Goal: Task Accomplishment & Management: Use online tool/utility

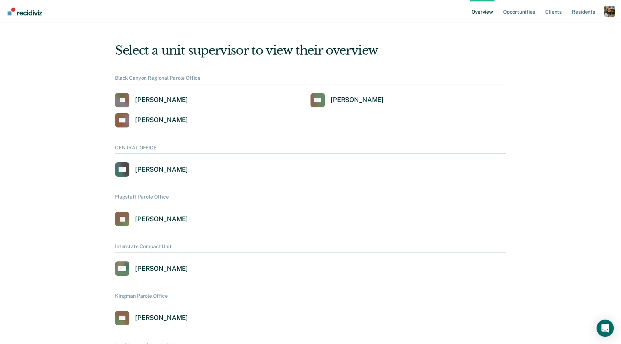
click at [609, 12] on div "Profile dropdown button" at bounding box center [610, 12] width 12 height 12
click at [570, 31] on link "Profile" at bounding box center [581, 29] width 58 height 6
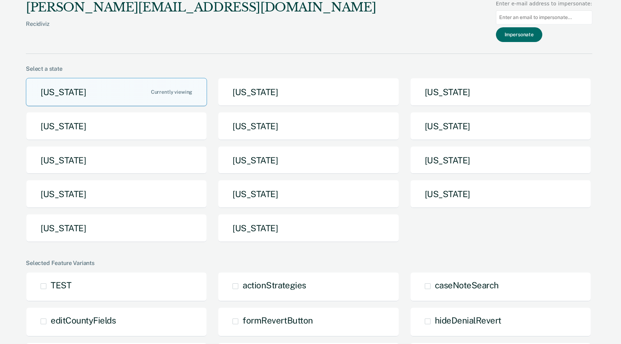
click at [541, 20] on input at bounding box center [544, 17] width 96 height 14
paste input "[EMAIL_ADDRESS][DOMAIN_NAME]"
type input "[EMAIL_ADDRESS][DOMAIN_NAME]"
click at [532, 31] on button "Impersonate" at bounding box center [519, 34] width 46 height 15
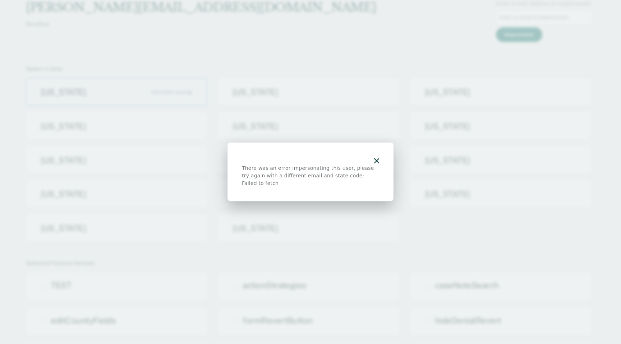
click at [380, 165] on div "There was an error impersonating this user, please try again with a different e…" at bounding box center [311, 172] width 166 height 59
click at [377, 161] on icon "button" at bounding box center [376, 161] width 5 height 5
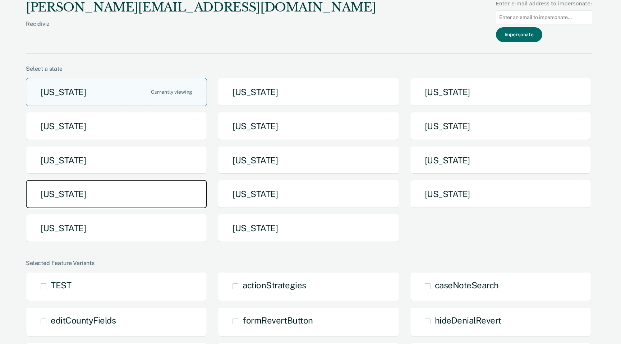
click at [102, 184] on button "[US_STATE]" at bounding box center [116, 194] width 181 height 28
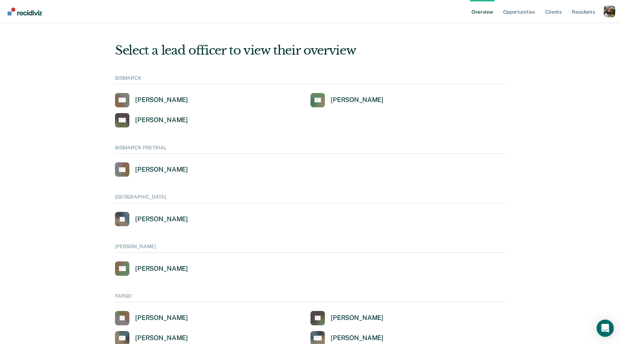
click at [610, 14] on div "Profile dropdown button" at bounding box center [610, 12] width 12 height 12
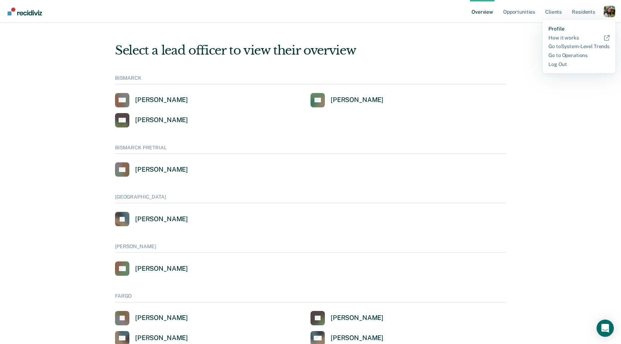
click at [555, 29] on link "Profile" at bounding box center [579, 29] width 61 height 6
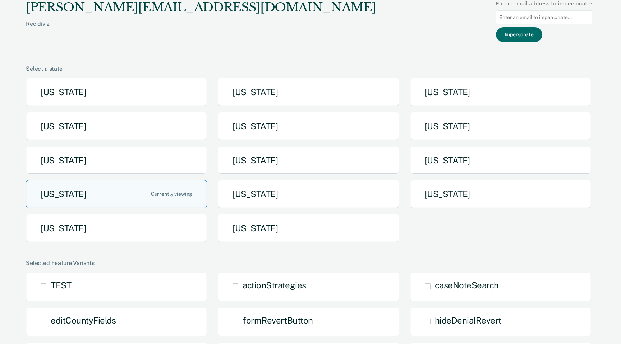
click at [519, 21] on input at bounding box center [544, 17] width 96 height 14
paste input "[EMAIL_ADDRESS][DOMAIN_NAME]"
type input "[EMAIL_ADDRESS][DOMAIN_NAME]"
click at [519, 34] on button "Impersonate" at bounding box center [519, 34] width 46 height 15
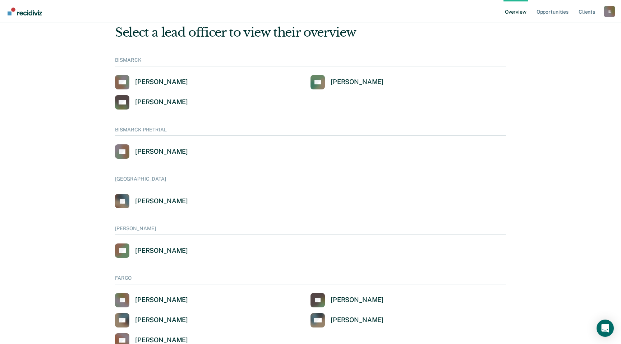
scroll to position [19, 0]
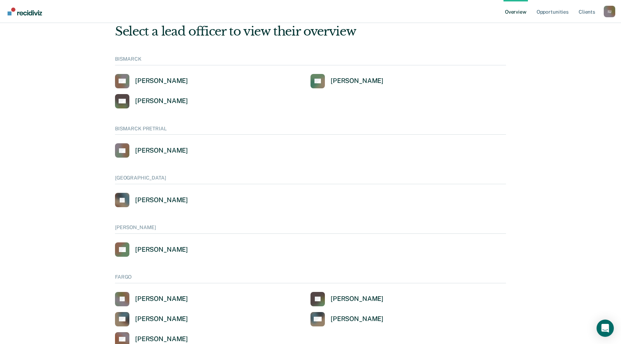
click at [464, 67] on div "BISMARCK AA [PERSON_NAME] DF [PERSON_NAME] KH [PERSON_NAME]" at bounding box center [310, 82] width 391 height 52
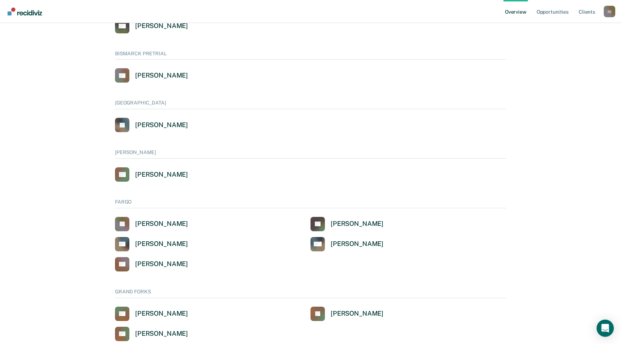
scroll to position [0, 0]
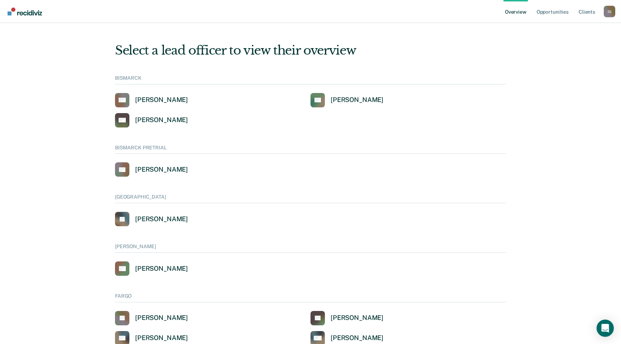
click at [608, 15] on div "I U" at bounding box center [610, 12] width 12 height 12
click at [606, 16] on div "I U" at bounding box center [610, 12] width 12 height 12
click at [558, 27] on link "Profile" at bounding box center [580, 29] width 60 height 6
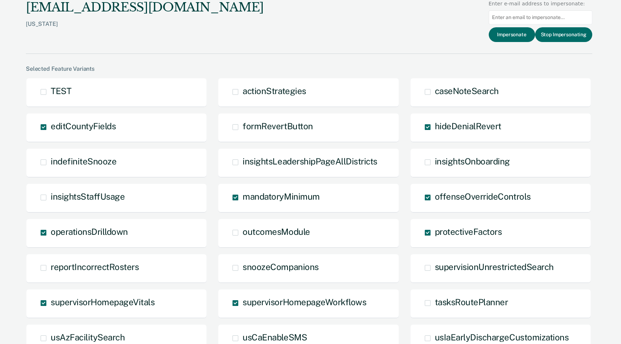
click at [500, 18] on input at bounding box center [541, 17] width 104 height 14
paste input "SELECT distinct sas.supervisor_staff_external_id_primary FROM recidiviz-123.ses…"
type input "SELECT distinct sas.supervisor_staff_external_id_primary FROM recidiviz-123.ses…"
paste input "[EMAIL_ADDRESS][DOMAIN_NAME]"
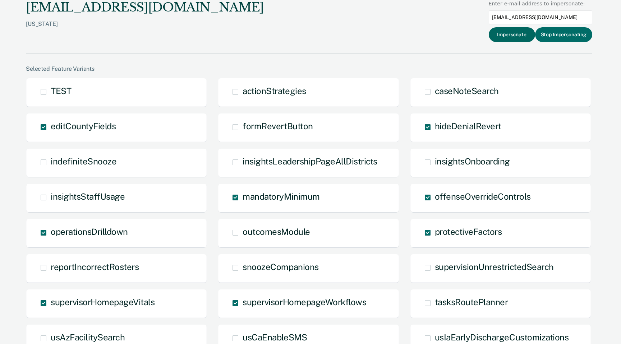
type input "[EMAIL_ADDRESS][DOMAIN_NAME]"
click at [524, 37] on button "Impersonate" at bounding box center [512, 34] width 46 height 15
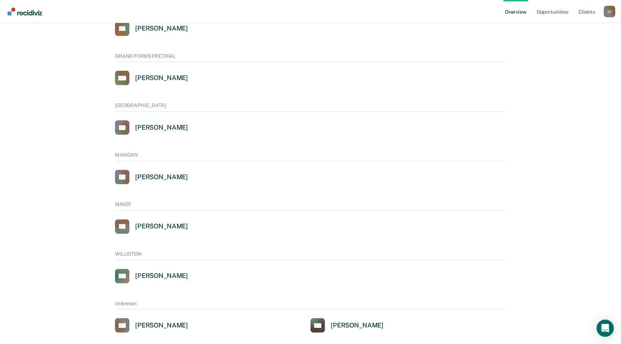
scroll to position [411, 0]
